Goal: Transaction & Acquisition: Purchase product/service

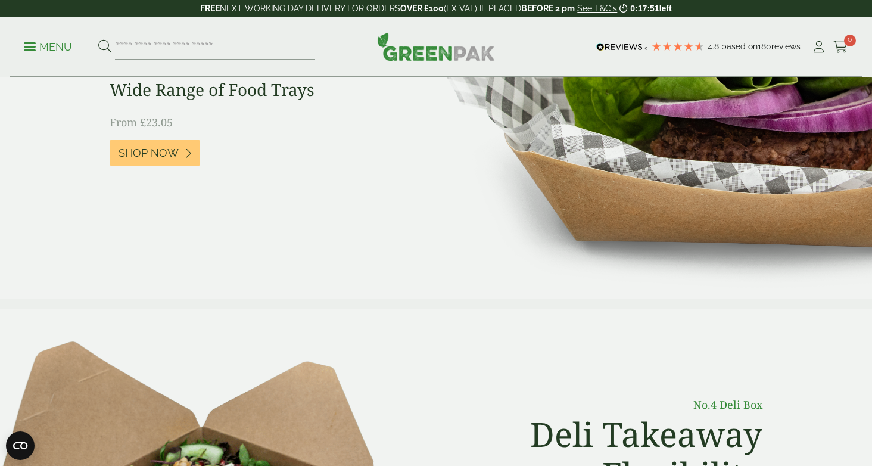
scroll to position [207, 0]
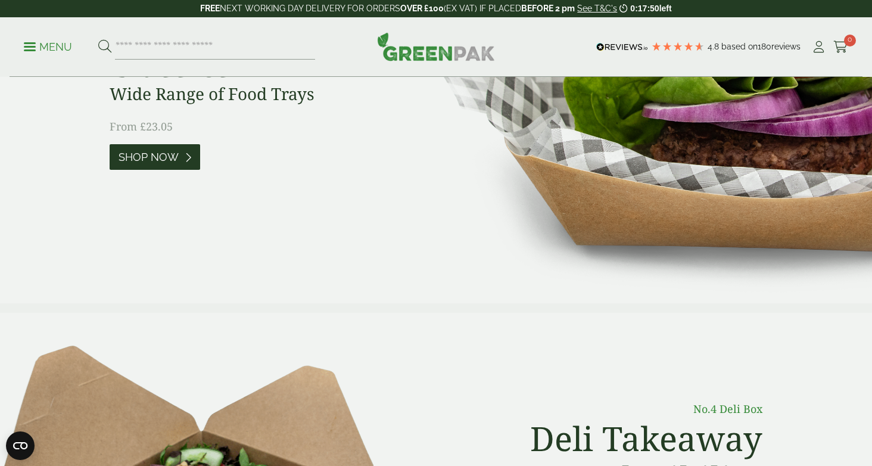
click at [176, 151] on span "Shop Now" at bounding box center [149, 157] width 60 height 13
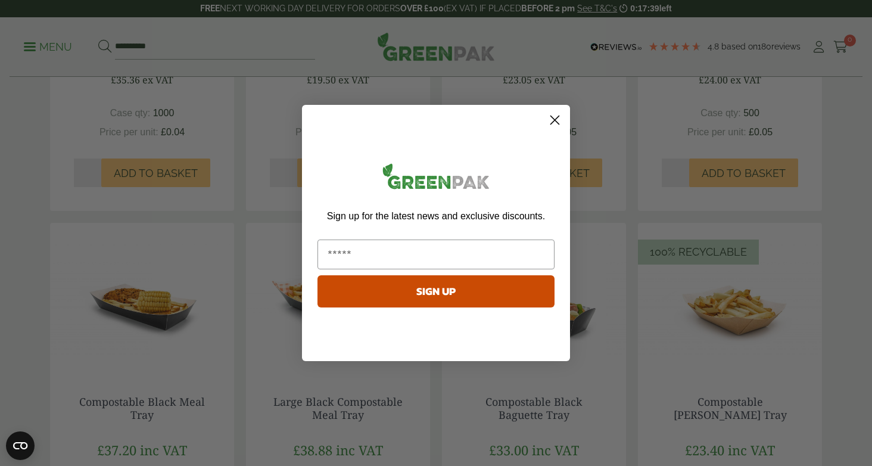
scroll to position [922, 0]
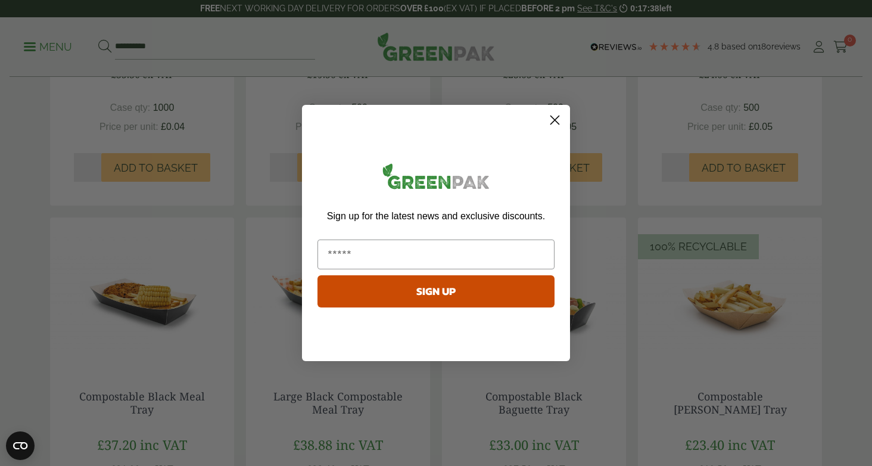
click at [556, 120] on circle "Close dialog" at bounding box center [555, 120] width 20 height 20
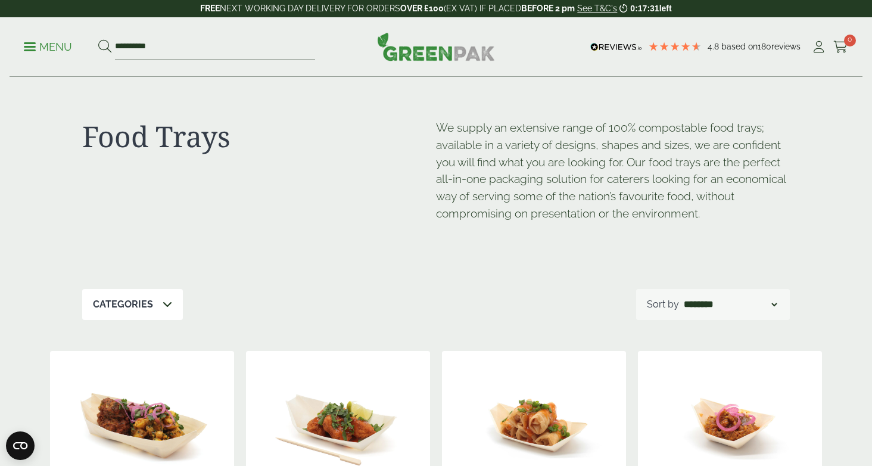
scroll to position [0, 0]
click at [31, 48] on p "Menu" at bounding box center [48, 47] width 48 height 14
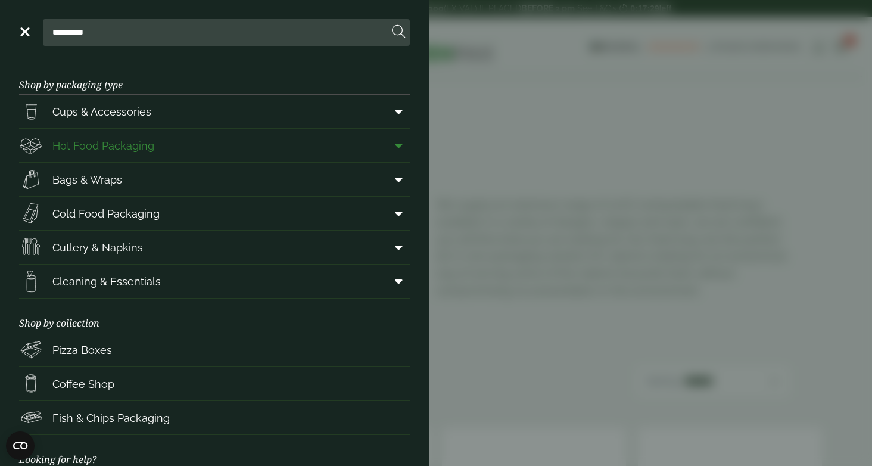
click at [94, 152] on span "Hot Food Packaging" at bounding box center [103, 146] width 102 height 16
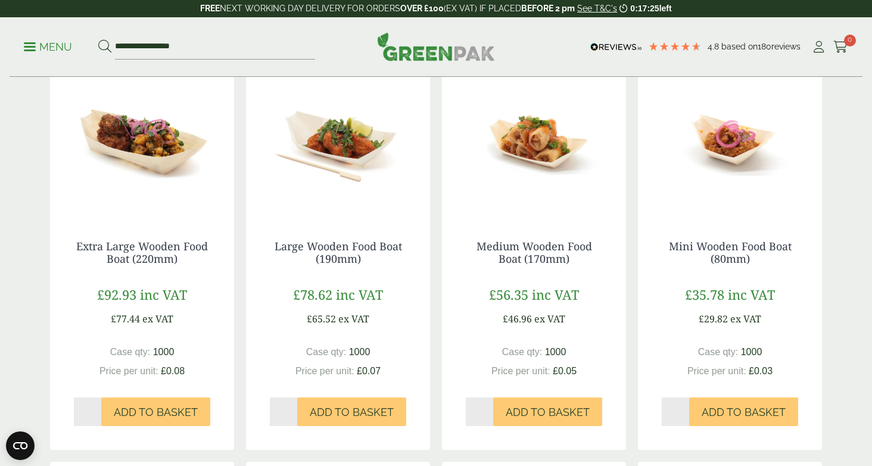
scroll to position [197, 0]
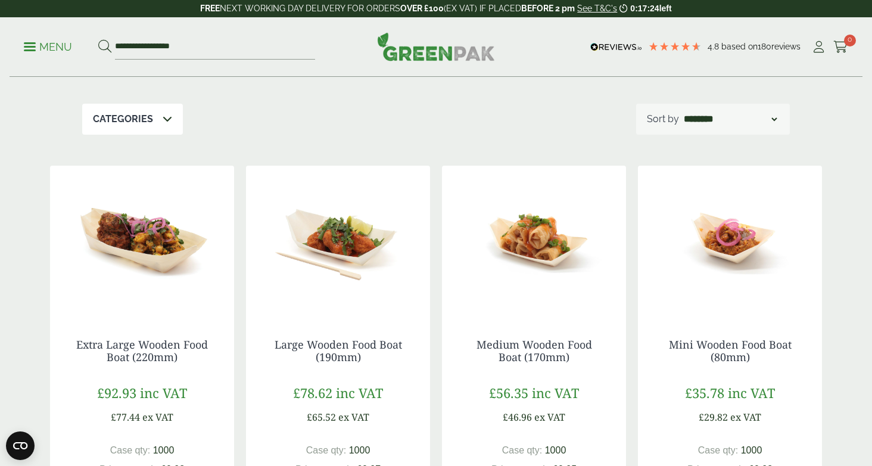
click at [62, 44] on p "Menu" at bounding box center [48, 47] width 48 height 14
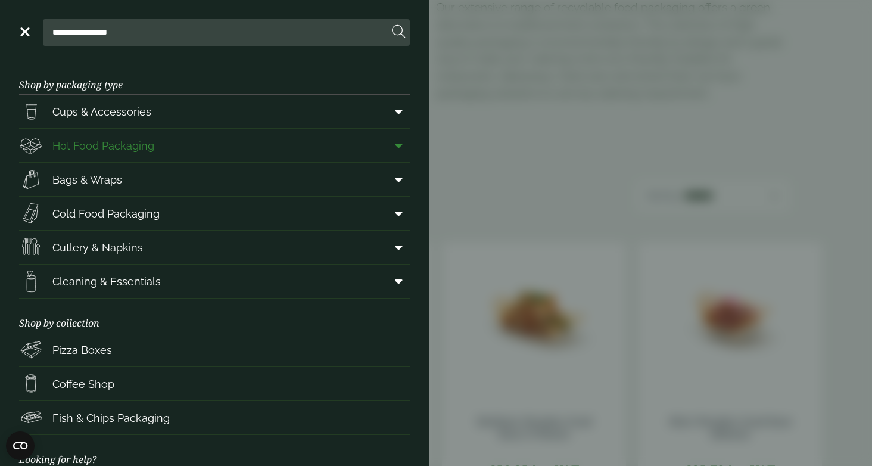
click at [398, 146] on icon at bounding box center [399, 145] width 8 height 12
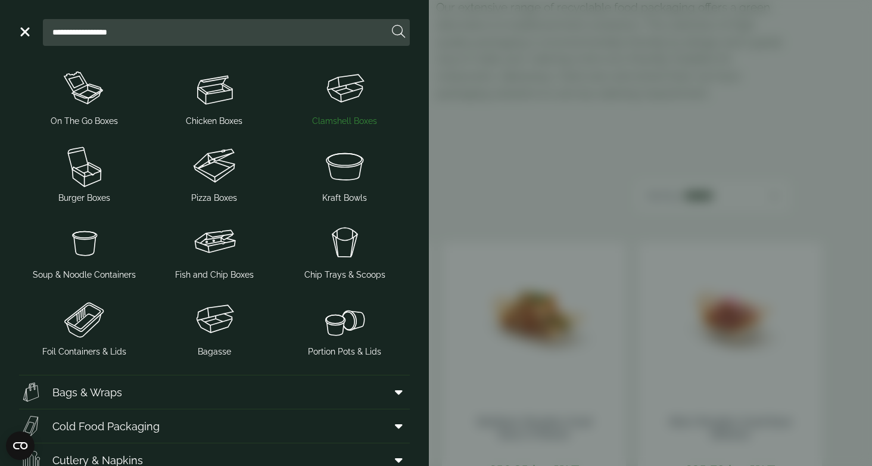
scroll to position [184, 0]
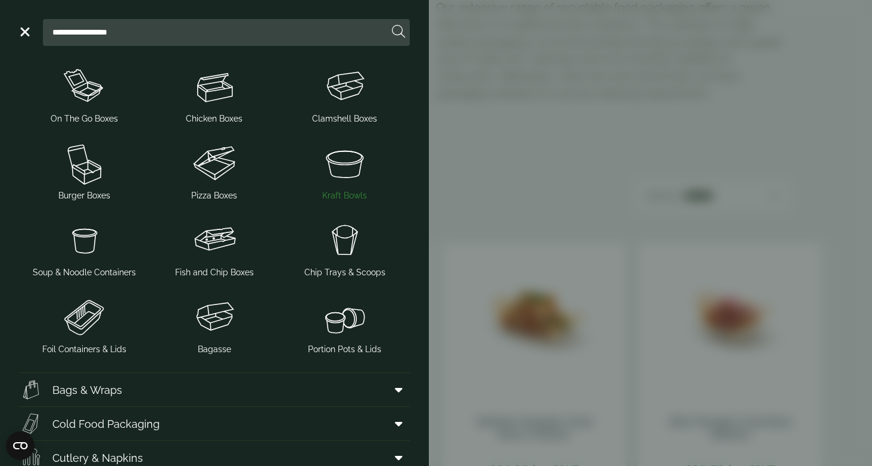
click at [346, 176] on img at bounding box center [344, 163] width 121 height 48
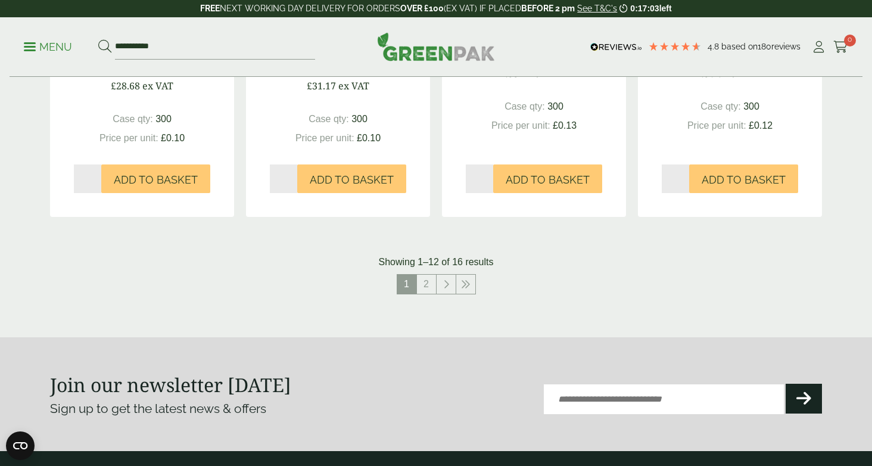
scroll to position [1284, 0]
click at [427, 283] on link "2" at bounding box center [426, 284] width 19 height 19
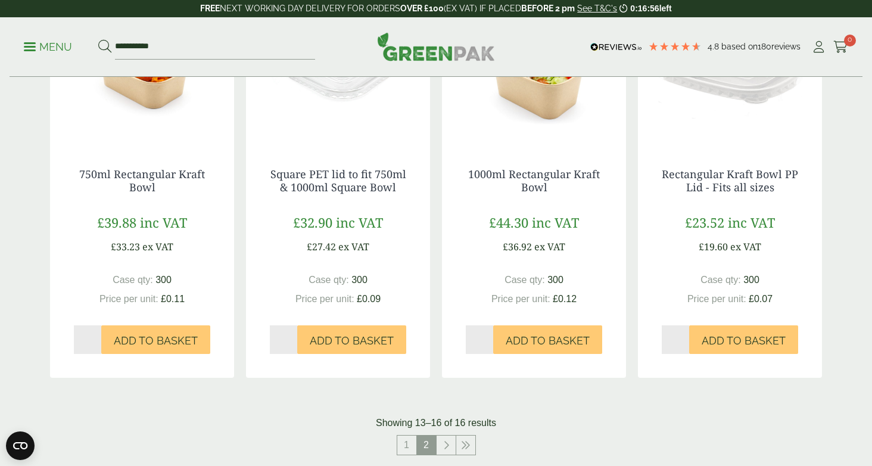
scroll to position [322, 0]
click at [403, 444] on link "1" at bounding box center [406, 444] width 19 height 19
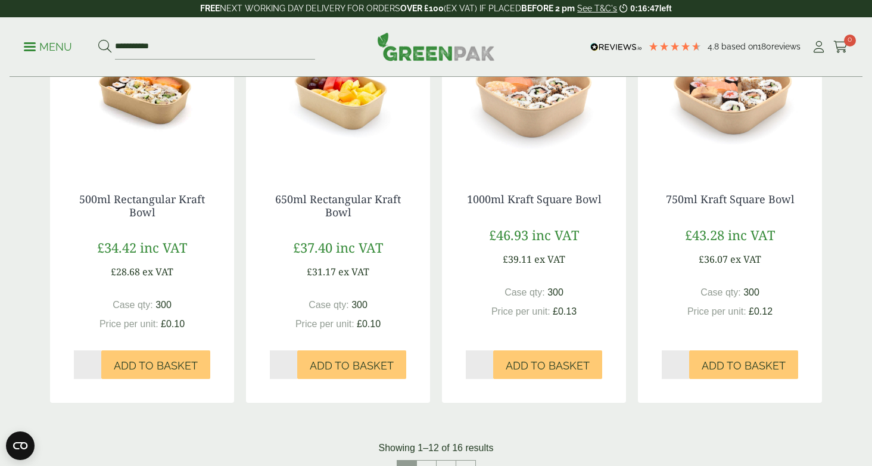
scroll to position [1100, 0]
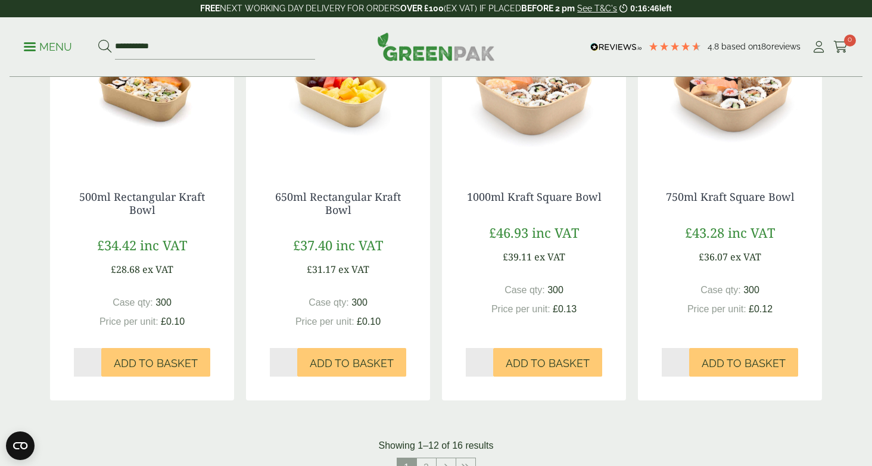
click at [31, 52] on p "Menu" at bounding box center [48, 47] width 48 height 14
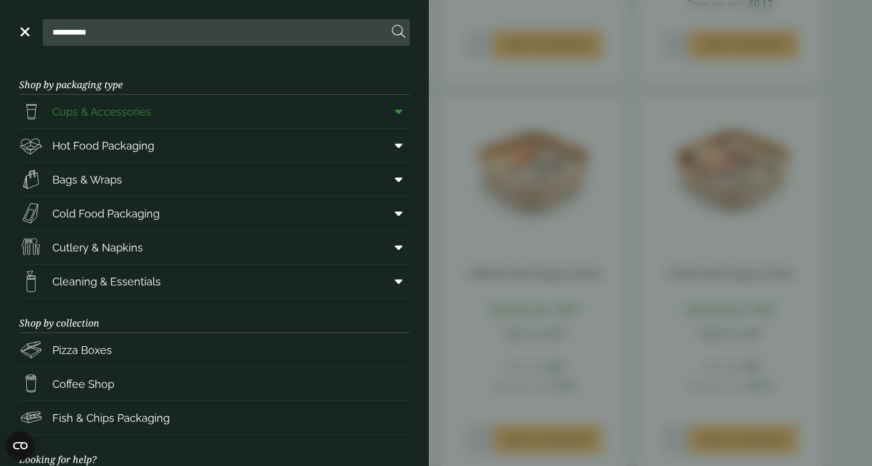
click at [397, 110] on icon at bounding box center [399, 111] width 8 height 12
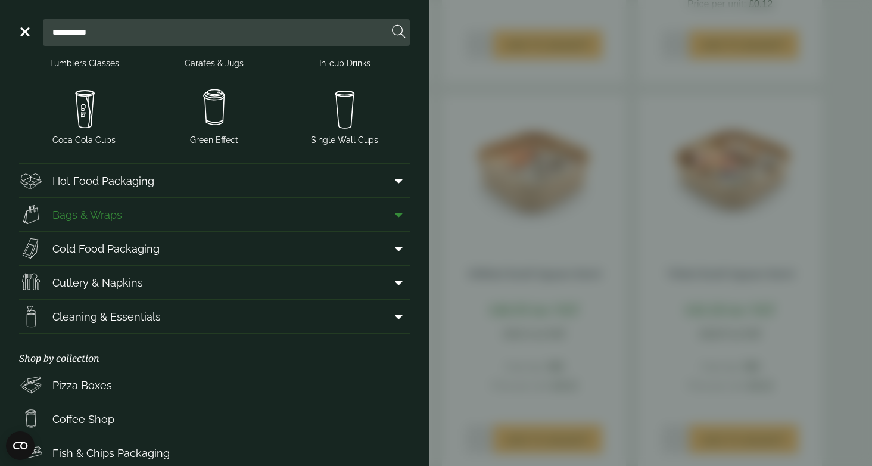
scroll to position [326, 0]
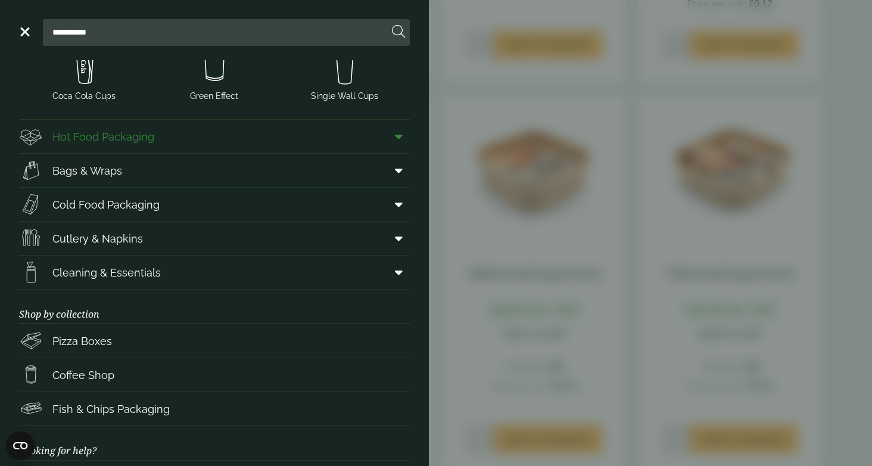
click at [397, 133] on icon at bounding box center [399, 136] width 8 height 12
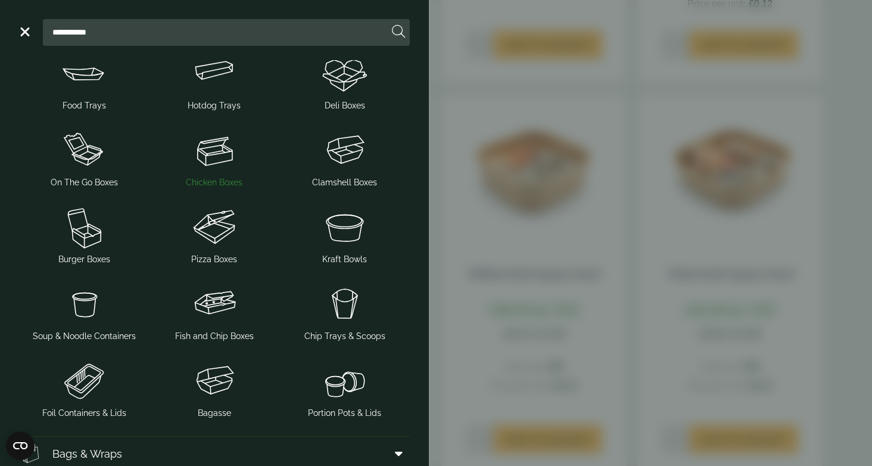
scroll to position [440, 0]
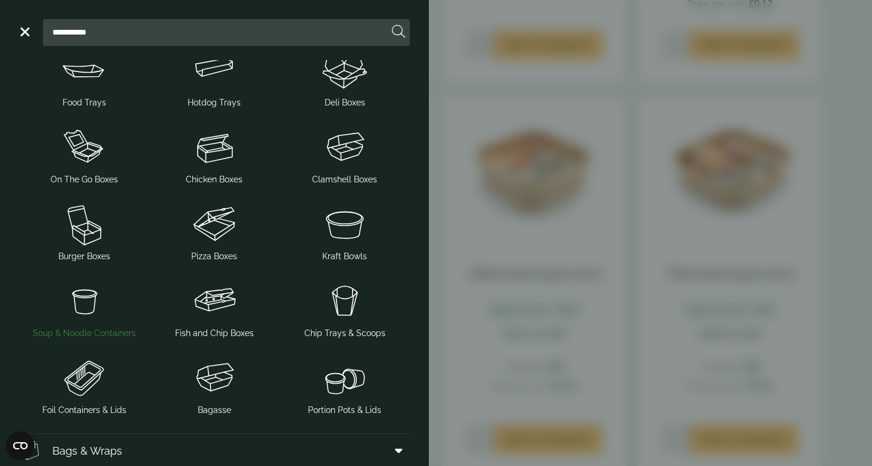
click at [83, 304] on img at bounding box center [84, 301] width 121 height 48
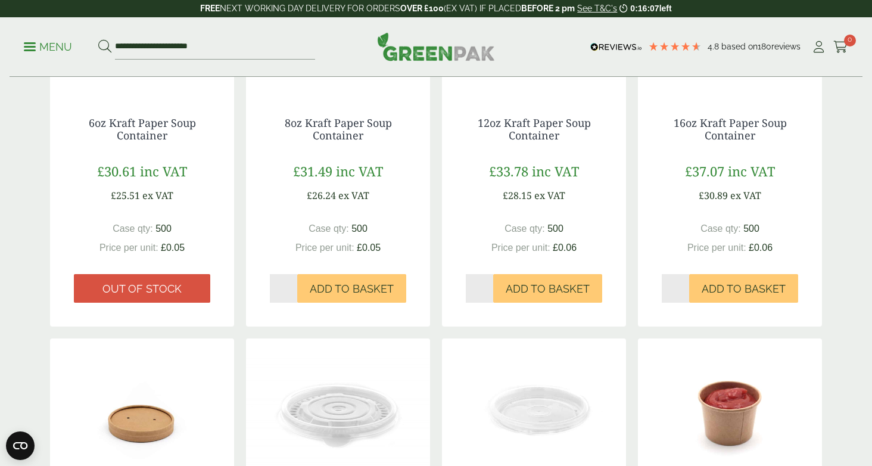
scroll to position [434, 0]
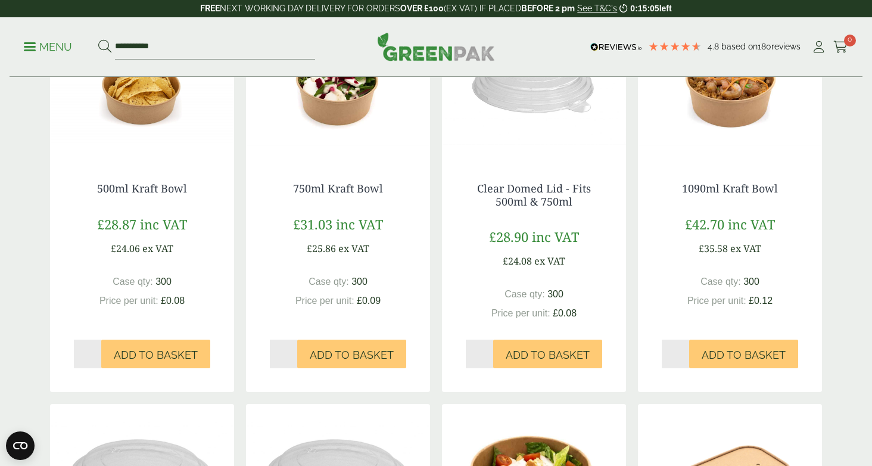
scroll to position [334, 0]
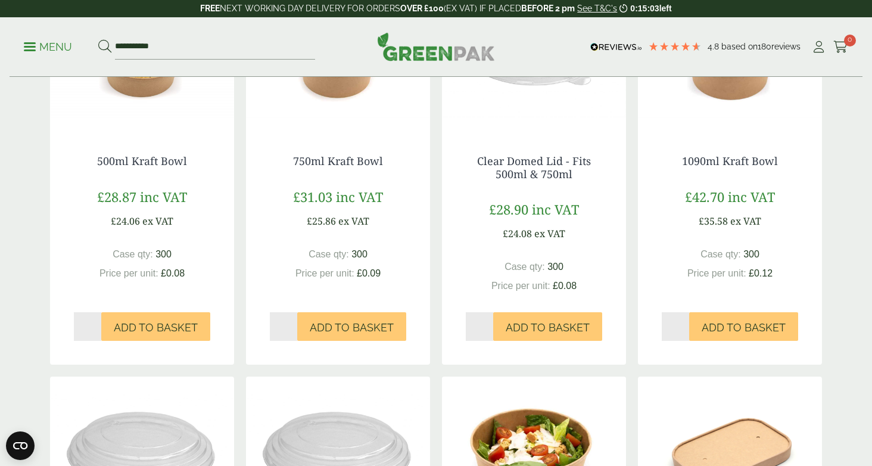
click at [139, 97] on img at bounding box center [142, 56] width 184 height 149
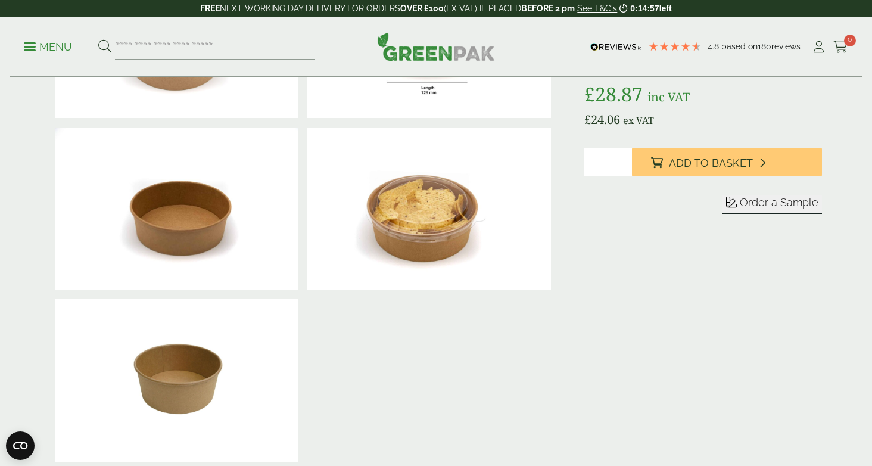
scroll to position [166, 0]
